Goal: Navigation & Orientation: Go to known website

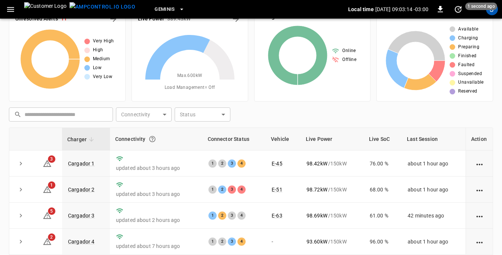
scroll to position [37, 0]
